Goal: Task Accomplishment & Management: Use online tool/utility

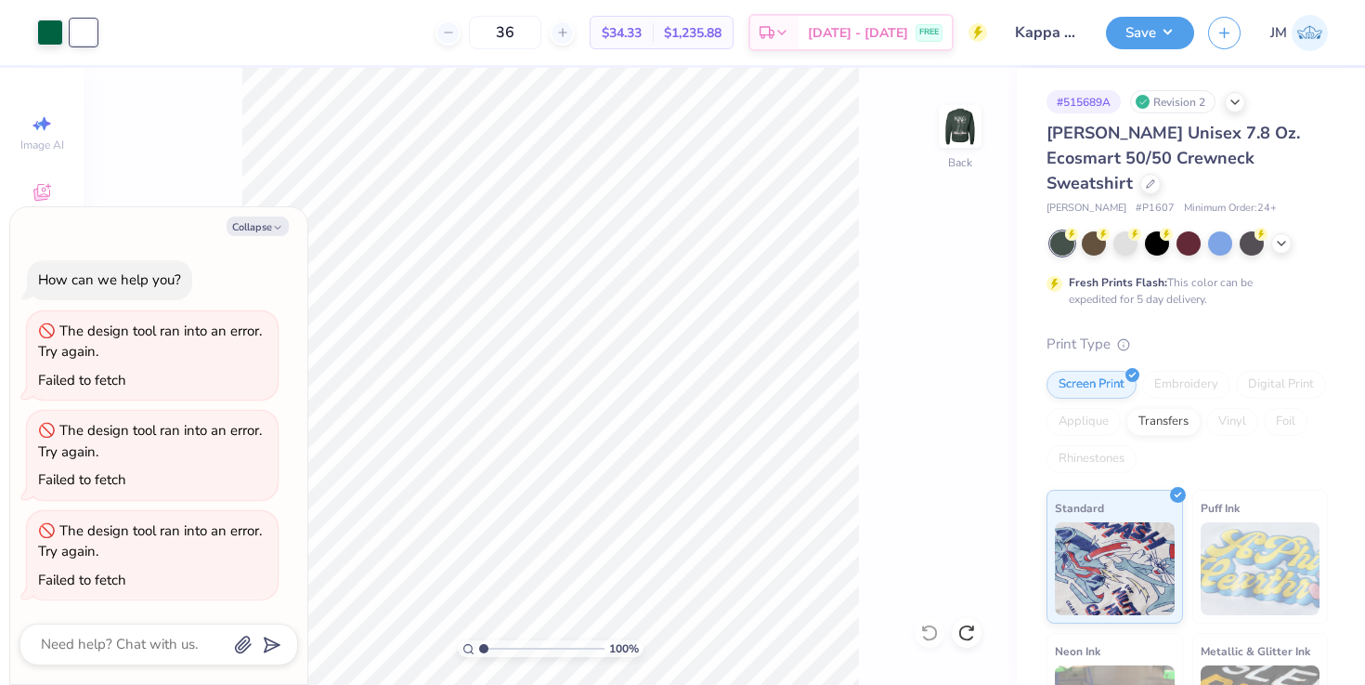
type textarea "x"
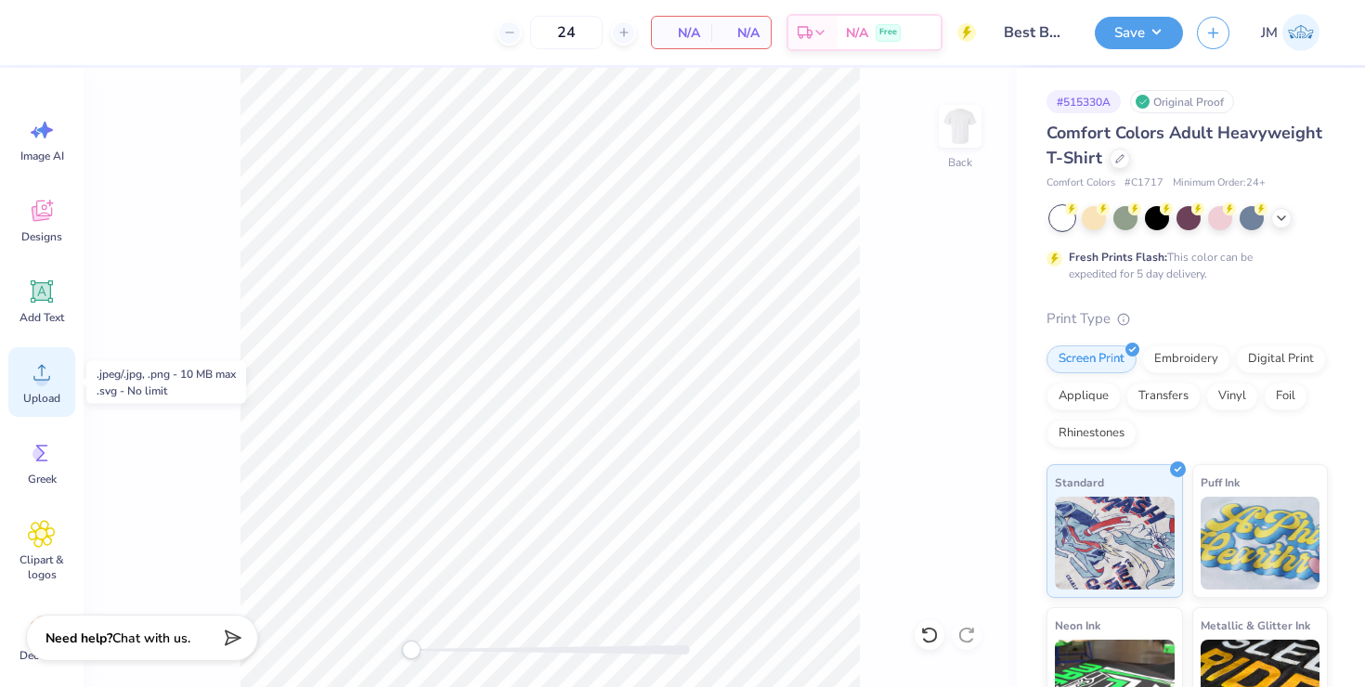
click at [52, 376] on icon at bounding box center [42, 373] width 28 height 28
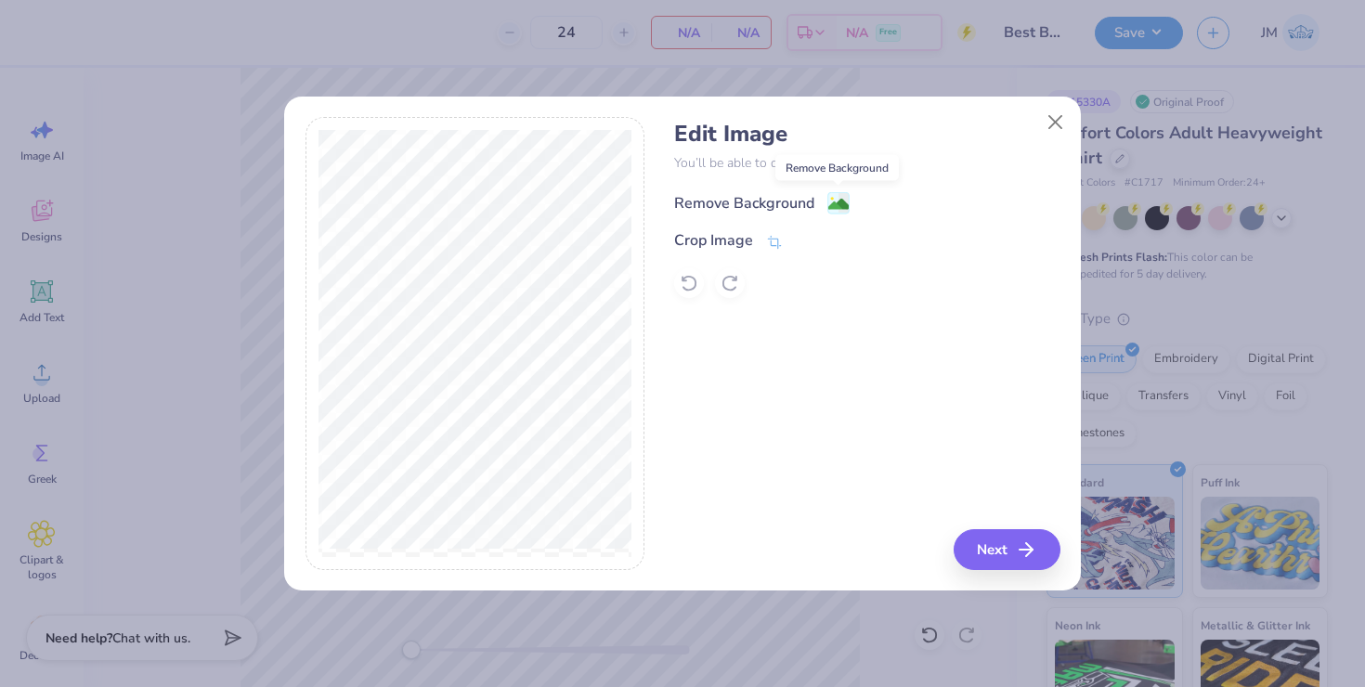
click at [834, 204] on image at bounding box center [839, 204] width 20 height 20
click at [834, 204] on div "Remove Background Crop Image" at bounding box center [866, 243] width 385 height 109
click at [1057, 120] on button "Close" at bounding box center [1056, 121] width 35 height 35
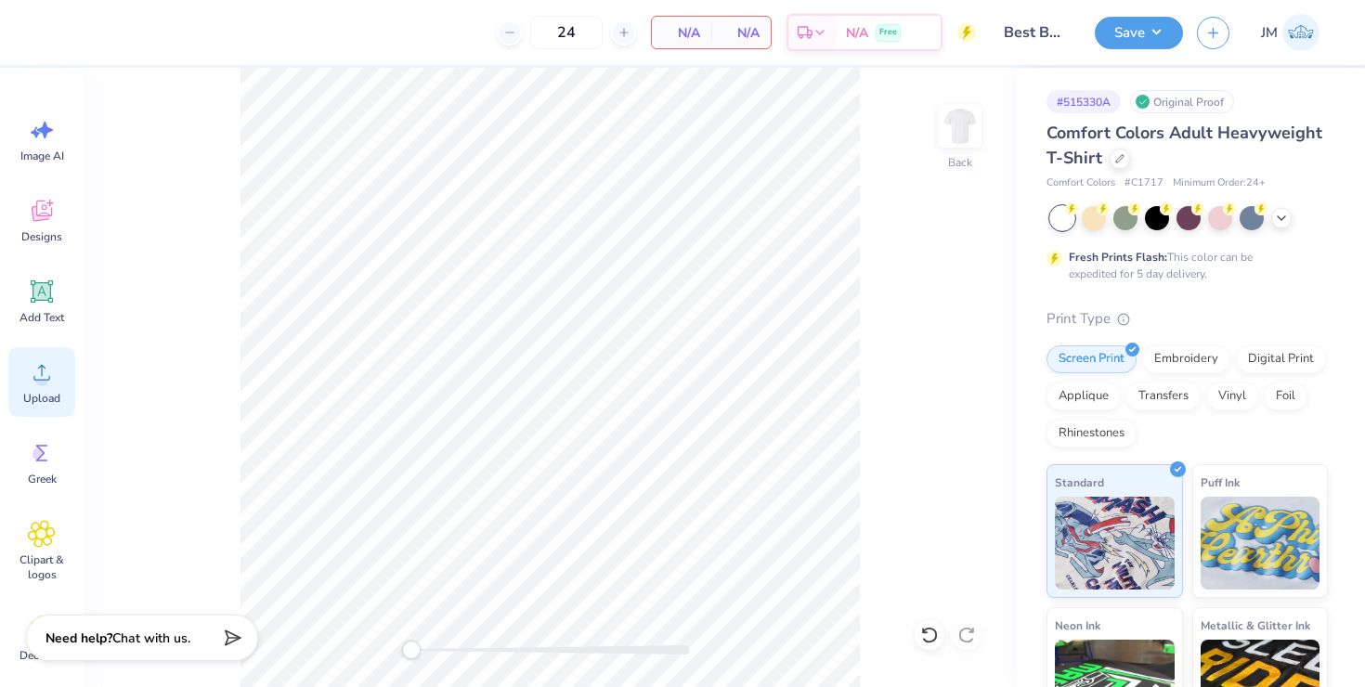
click at [33, 378] on icon at bounding box center [41, 373] width 17 height 16
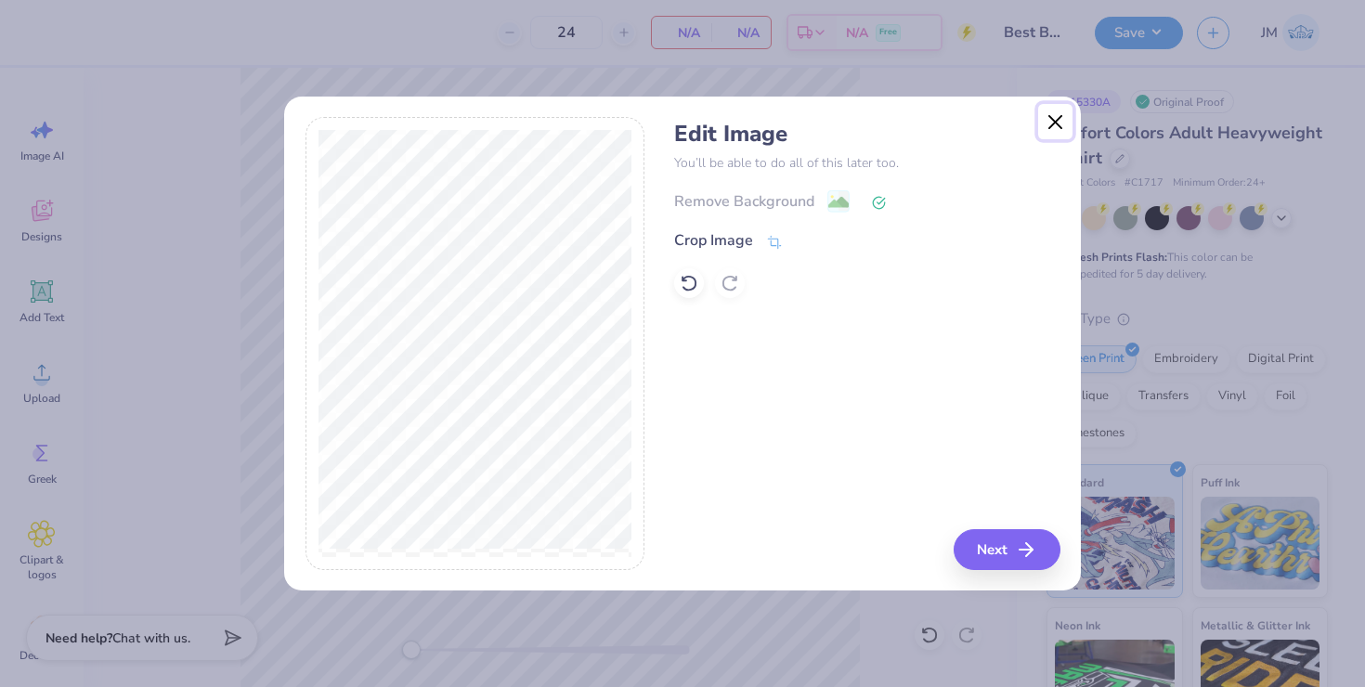
click at [1044, 124] on button "Close" at bounding box center [1056, 121] width 35 height 35
